Goal: Task Accomplishment & Management: Complete application form

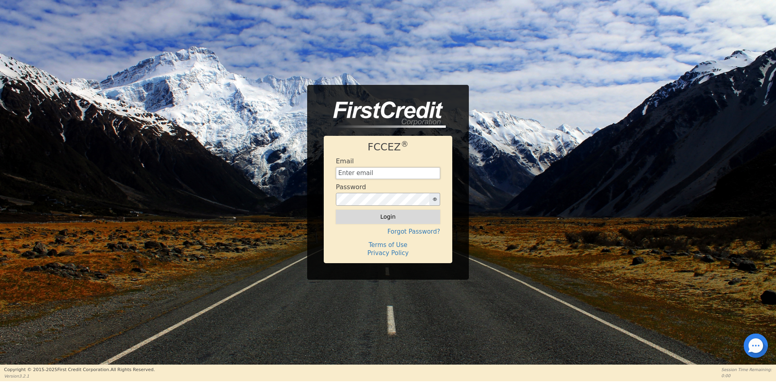
type input "[EMAIL_ADDRESS][DOMAIN_NAME]"
click at [348, 212] on button "Login" at bounding box center [388, 217] width 104 height 14
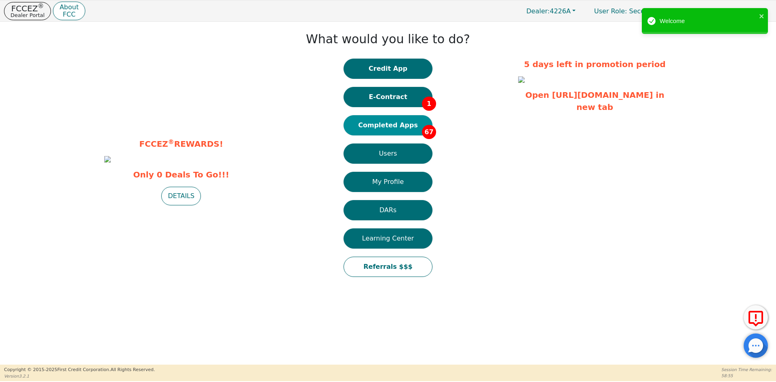
click at [382, 127] on button "Completed Apps 67" at bounding box center [388, 125] width 89 height 20
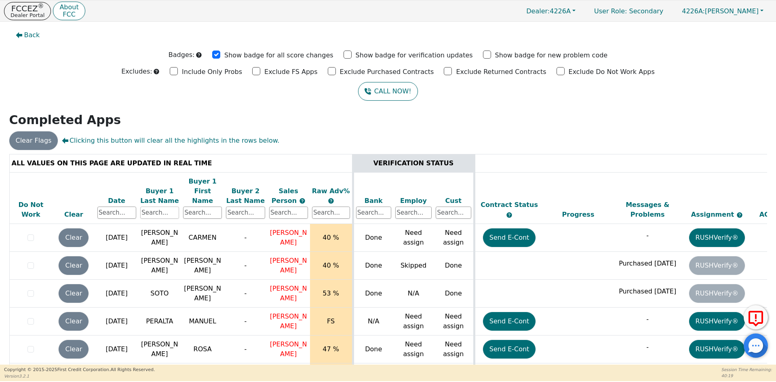
click at [147, 207] on input "text" at bounding box center [159, 213] width 39 height 12
type input "[PERSON_NAME]"
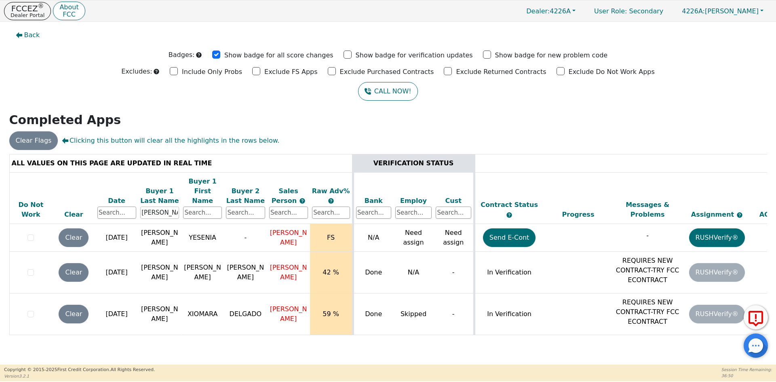
drag, startPoint x: 168, startPoint y: 201, endPoint x: 106, endPoint y: 201, distance: 62.7
click at [106, 201] on tr "Do Not Work Clear Date Buyer 1 Last Name [PERSON_NAME] Buyer 1 First Name Buyer…" at bounding box center [449, 198] width 881 height 52
click at [202, 207] on input "text" at bounding box center [202, 213] width 39 height 12
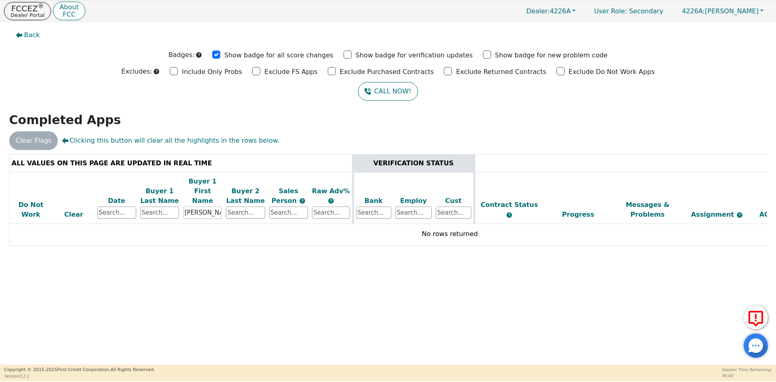
drag, startPoint x: 206, startPoint y: 201, endPoint x: 163, endPoint y: 204, distance: 43.4
click at [163, 204] on tr "Do Not Work Clear Date Buyer 1 Last Name Buyer 1 First Name [PERSON_NAME] Buyer…" at bounding box center [449, 198] width 881 height 52
type input "[PERSON_NAME]"
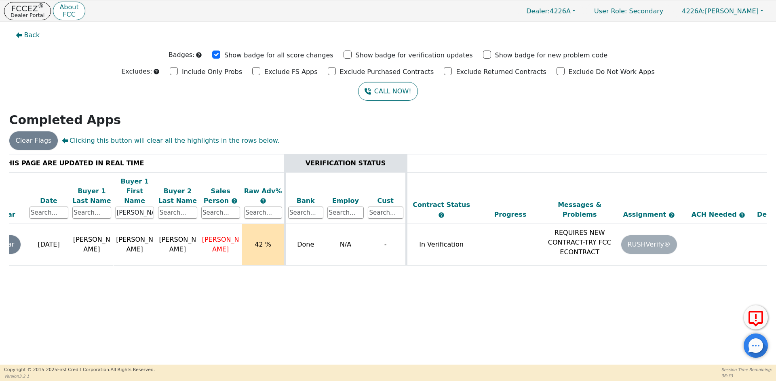
scroll to position [0, 124]
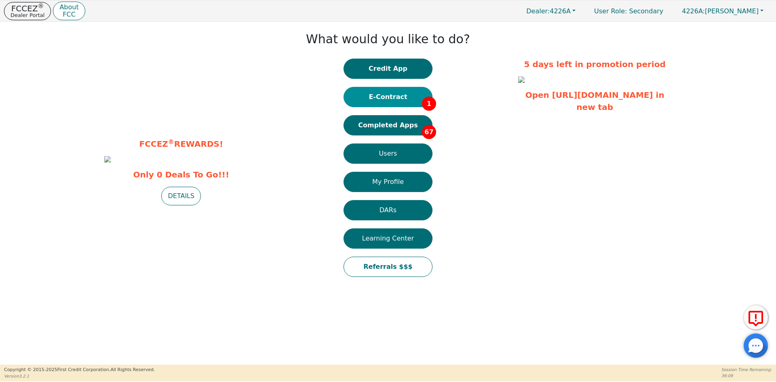
click at [388, 99] on button "E-Contract 1" at bounding box center [388, 97] width 89 height 20
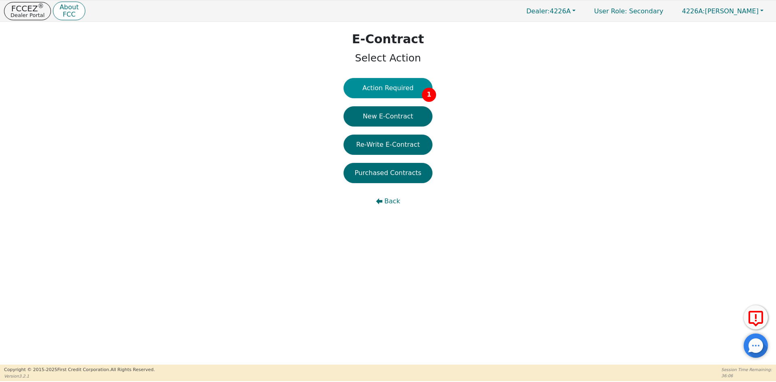
click at [392, 92] on button "Action Required 1" at bounding box center [388, 88] width 89 height 20
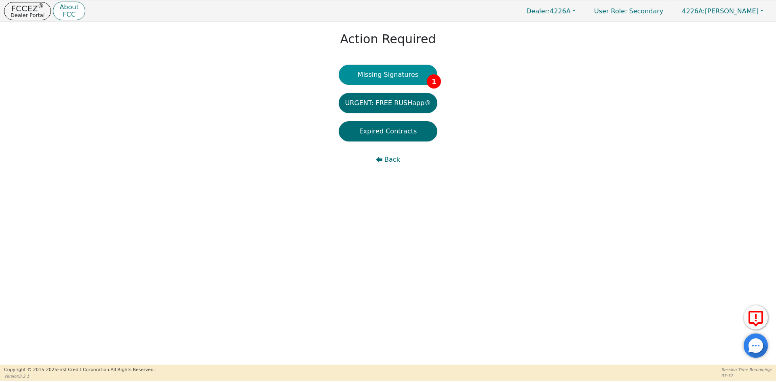
click at [367, 80] on button "Missing Signatures 1" at bounding box center [388, 75] width 99 height 20
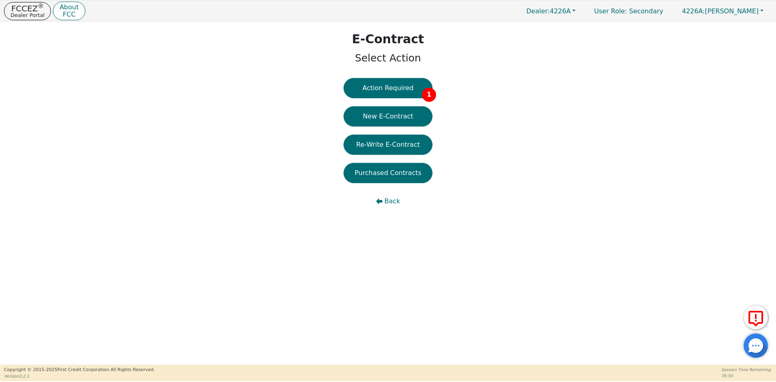
click at [359, 122] on button "New E-Contract" at bounding box center [388, 116] width 89 height 20
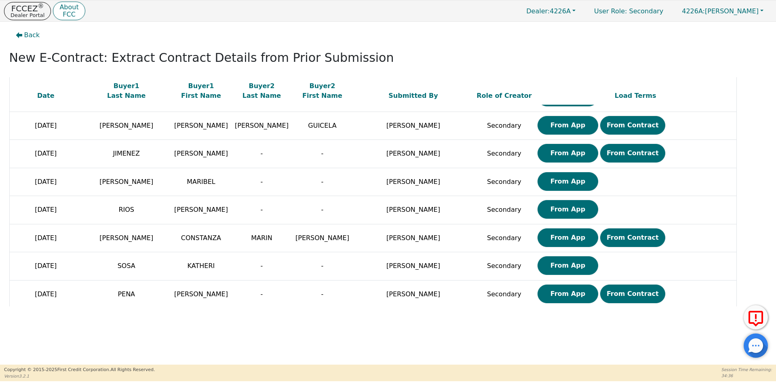
scroll to position [557, 0]
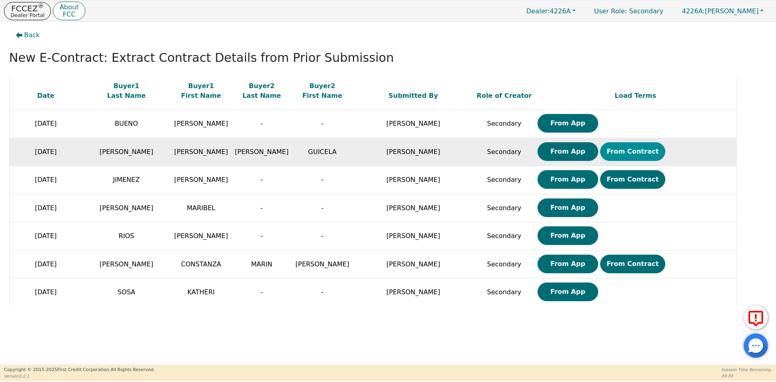
click at [611, 157] on button "From Contract" at bounding box center [632, 151] width 65 height 19
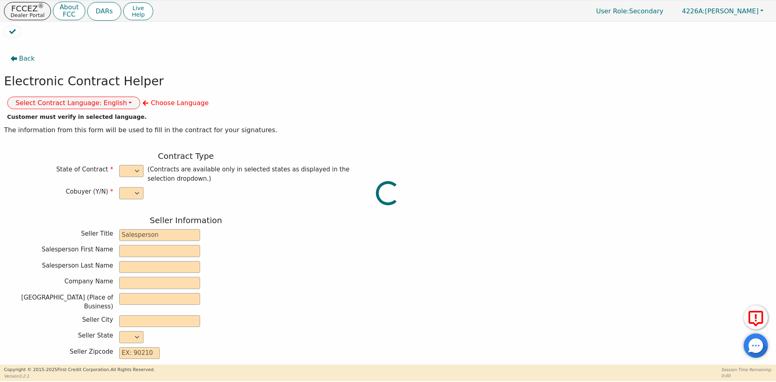
select select "y"
type input "ANALISTA"
type input "[PERSON_NAME]"
type input "DIAMOND PERFECT. DBA AQUAFEEL"
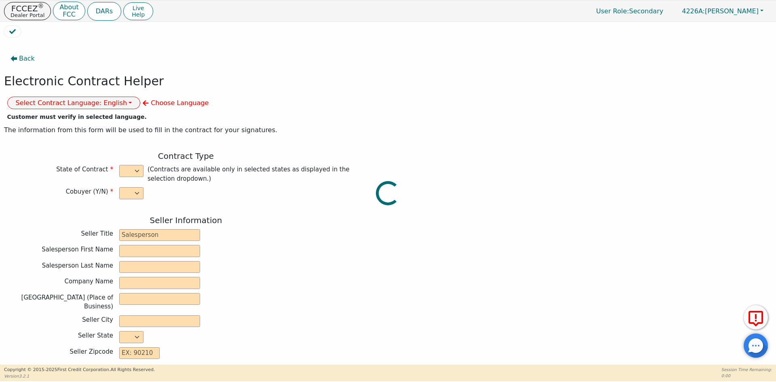
type input "[STREET_ADDRESS]"
type input "WAKE FOREST"
select select "NC"
type input "27587"
type input "WATER PURIFICATION SYSTEM"
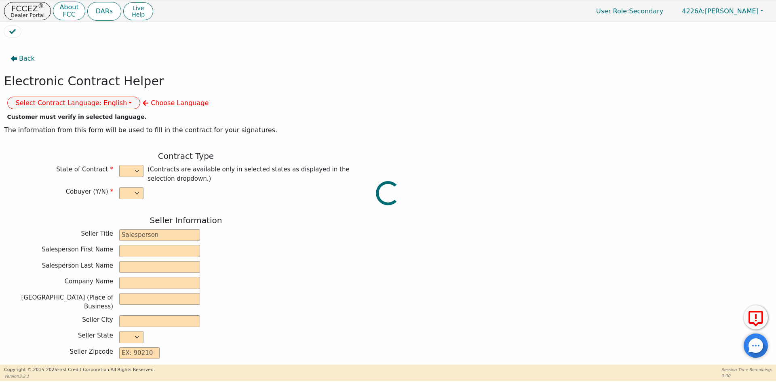
type input "AQUAFEEL"
type input "W525"
type input "[PERSON_NAME]"
type input "[EMAIL_ADDRESS][DOMAIN_NAME]"
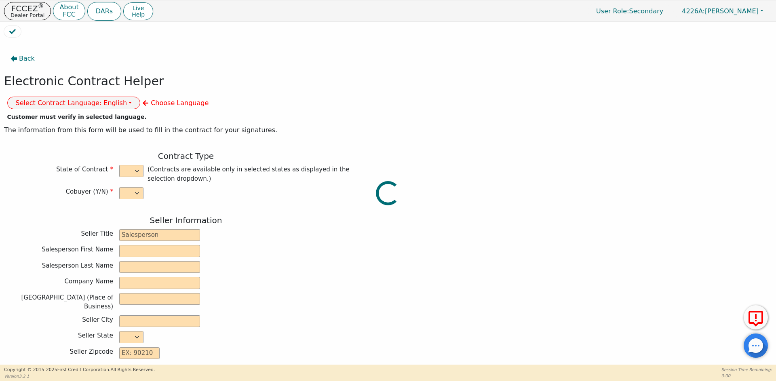
type input "[EMAIL_ADDRESS][DOMAIN_NAME]"
type input "GUICELA"
type input "[PERSON_NAME]"
type input "[EMAIL_ADDRESS][DOMAIN_NAME]"
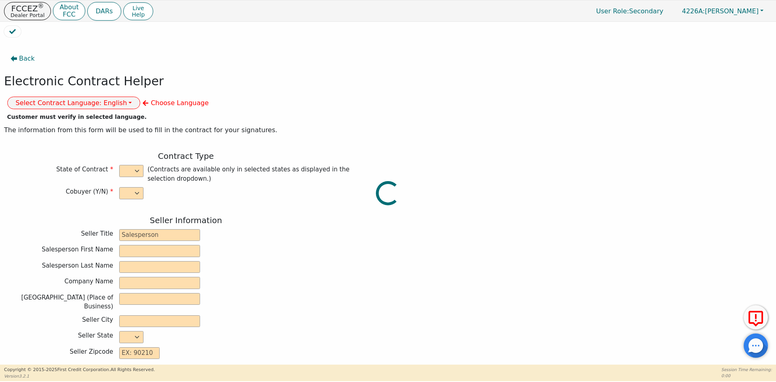
type input "[STREET_ADDRESS]"
type input "PISCATAWAY"
type input "[GEOGRAPHIC_DATA]"
select select "NJ"
type input "08854"
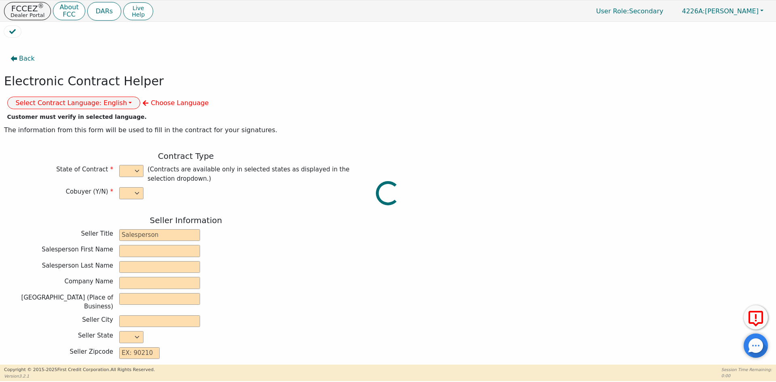
type input "[DATE]"
type input "10.99"
type input "[DATE]"
type input "72"
type input "0"
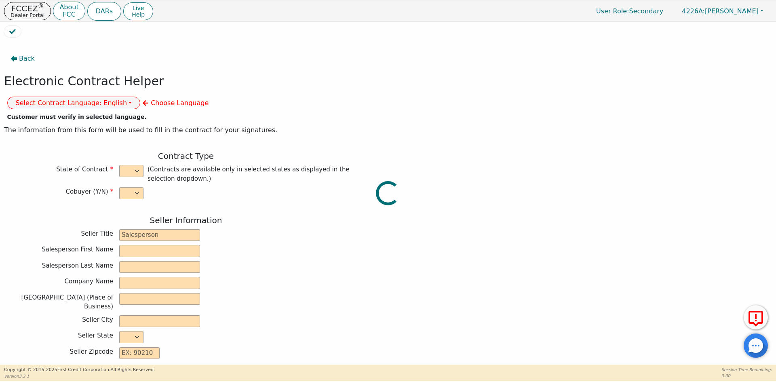
type input "8790.00"
type input "0.00"
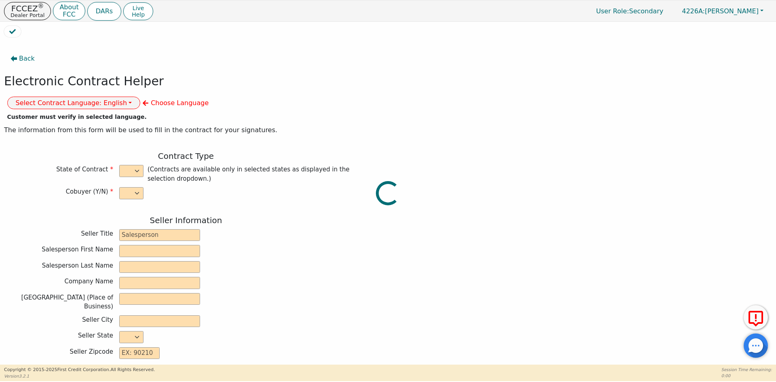
type input "8790.00"
type input "12042.72"
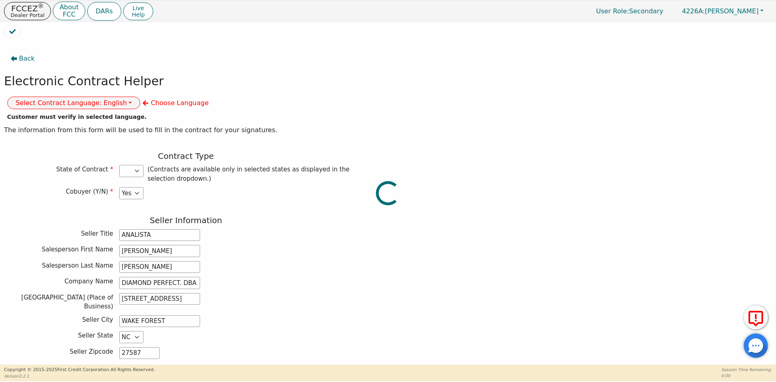
select select "NJ"
click at [141, 97] on button "Select Contract Language: English" at bounding box center [73, 103] width 133 height 13
click at [72, 126] on link "Spanish" at bounding box center [40, 131] width 64 height 11
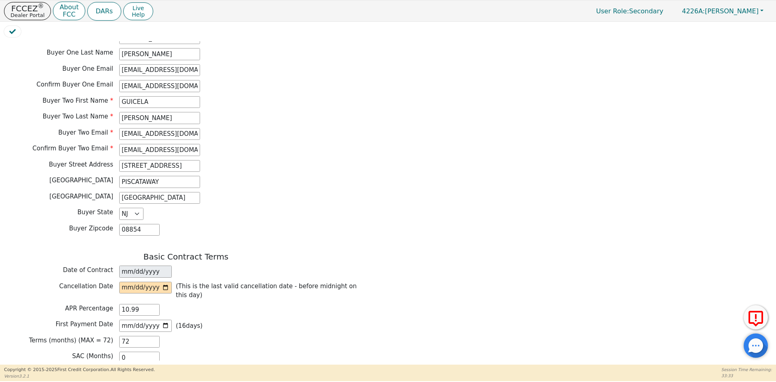
scroll to position [445, 0]
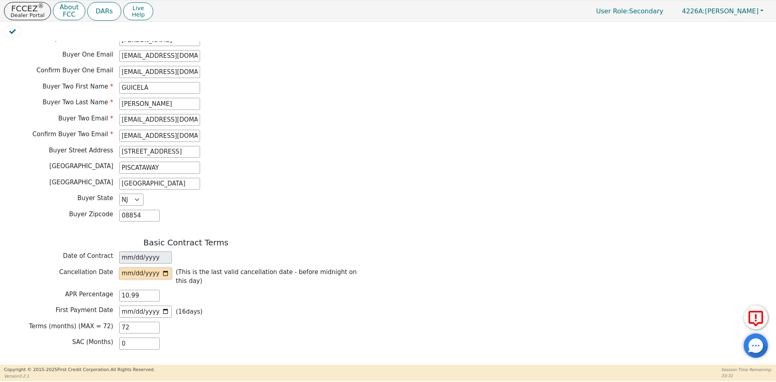
click at [165, 268] on input "date" at bounding box center [145, 274] width 53 height 12
type input "[DATE]"
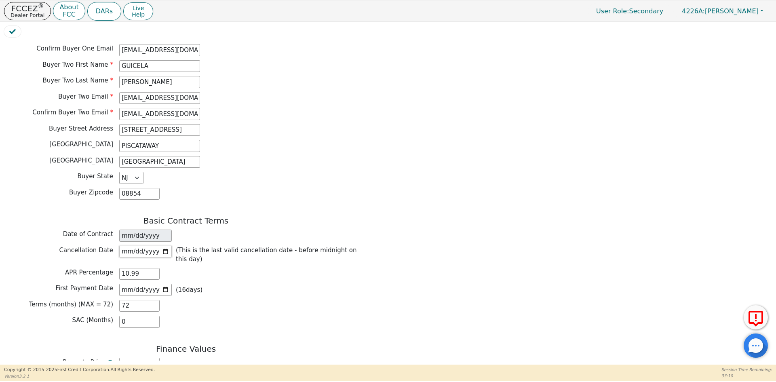
scroll to position [485, 0]
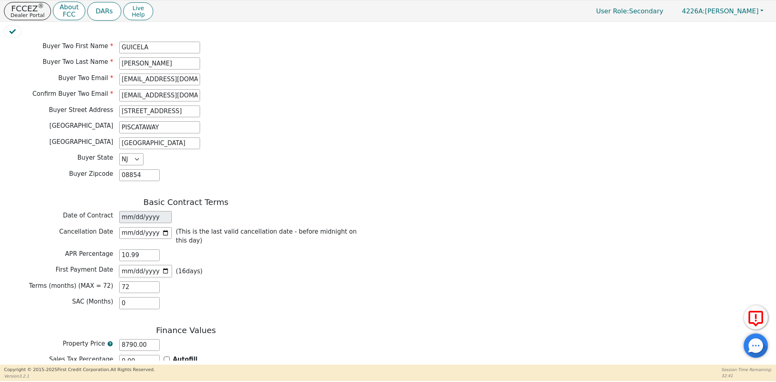
click at [165, 265] on input "[DATE]" at bounding box center [145, 271] width 53 height 12
type input "[DATE]"
click at [267, 281] on div "Terms (months) (MAX = 72) 72" at bounding box center [186, 287] width 364 height 12
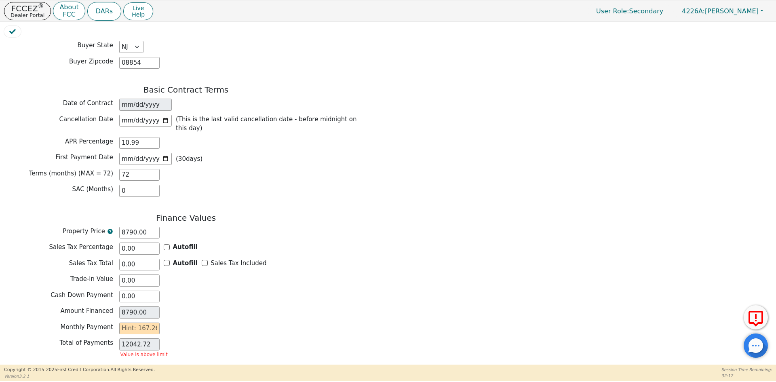
scroll to position [606, 0]
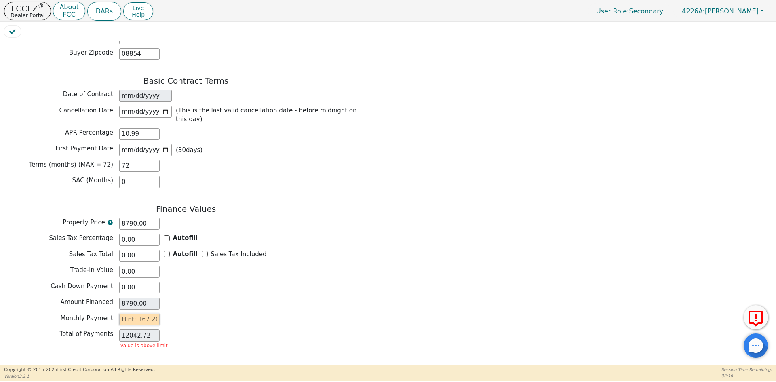
click at [138, 314] on input "text" at bounding box center [139, 320] width 40 height 12
type input "1"
type input "72.00"
type input "16"
type input "1152.00"
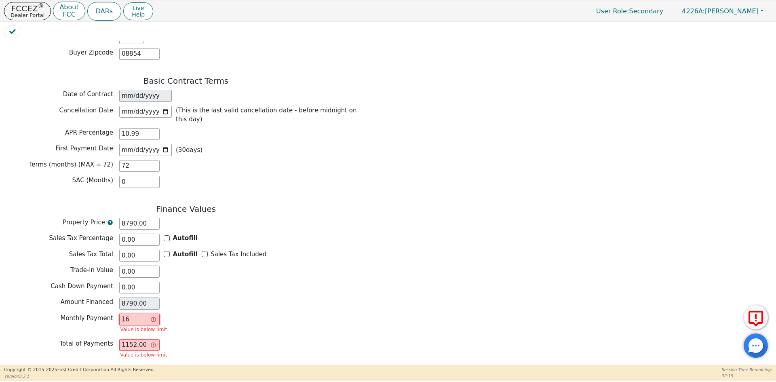
type input "167"
type input "12024.00"
type input "167.2"
type input "12038.40"
type input "167.26"
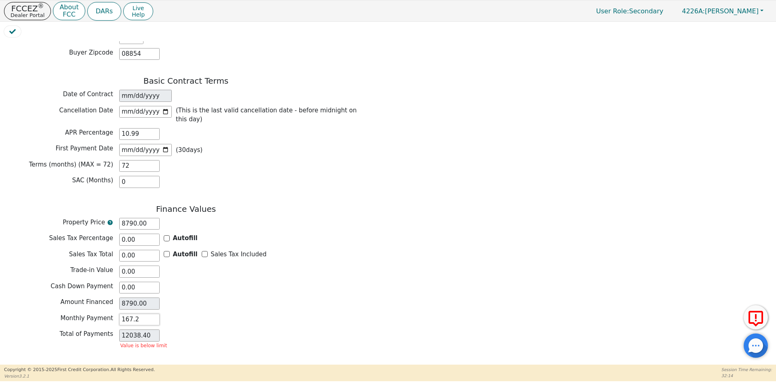
type input "12042.72"
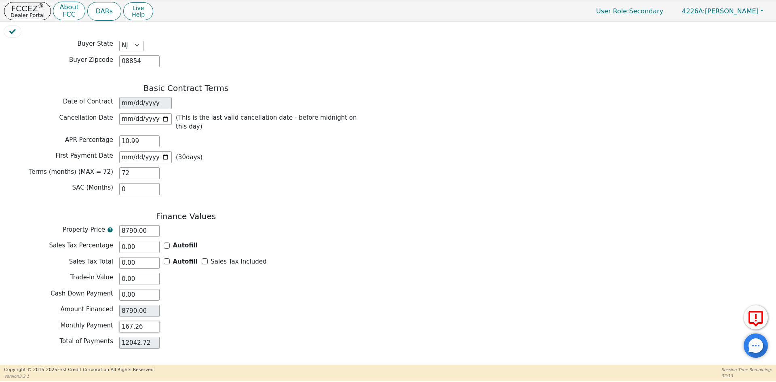
type input "167.26"
click at [222, 305] on div "Amount Financed 8790.00" at bounding box center [186, 311] width 364 height 12
click at [42, 365] on button "Review & Begin Contract" at bounding box center [50, 374] width 93 height 19
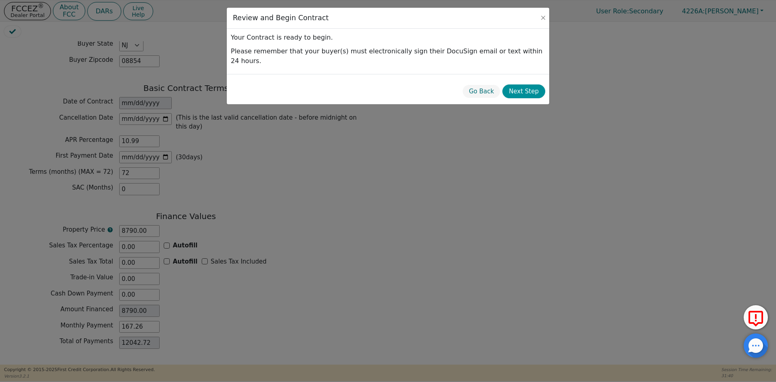
click at [514, 85] on button "Next Step" at bounding box center [524, 91] width 43 height 14
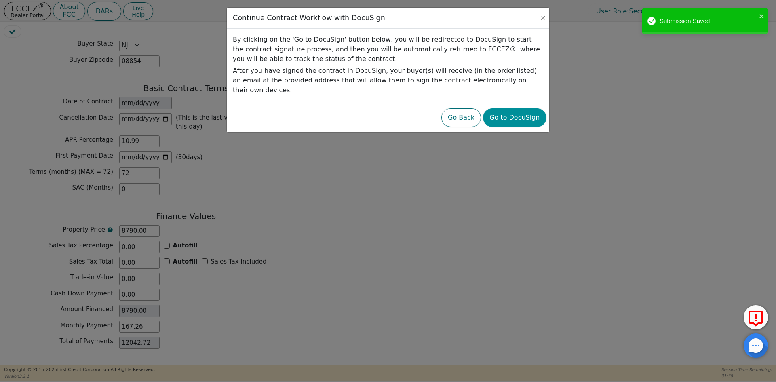
click at [512, 114] on button "Go to DocuSign" at bounding box center [514, 117] width 63 height 19
click at [510, 8] on div at bounding box center [388, 8] width 323 height 0
